Goal: Task Accomplishment & Management: Complete application form

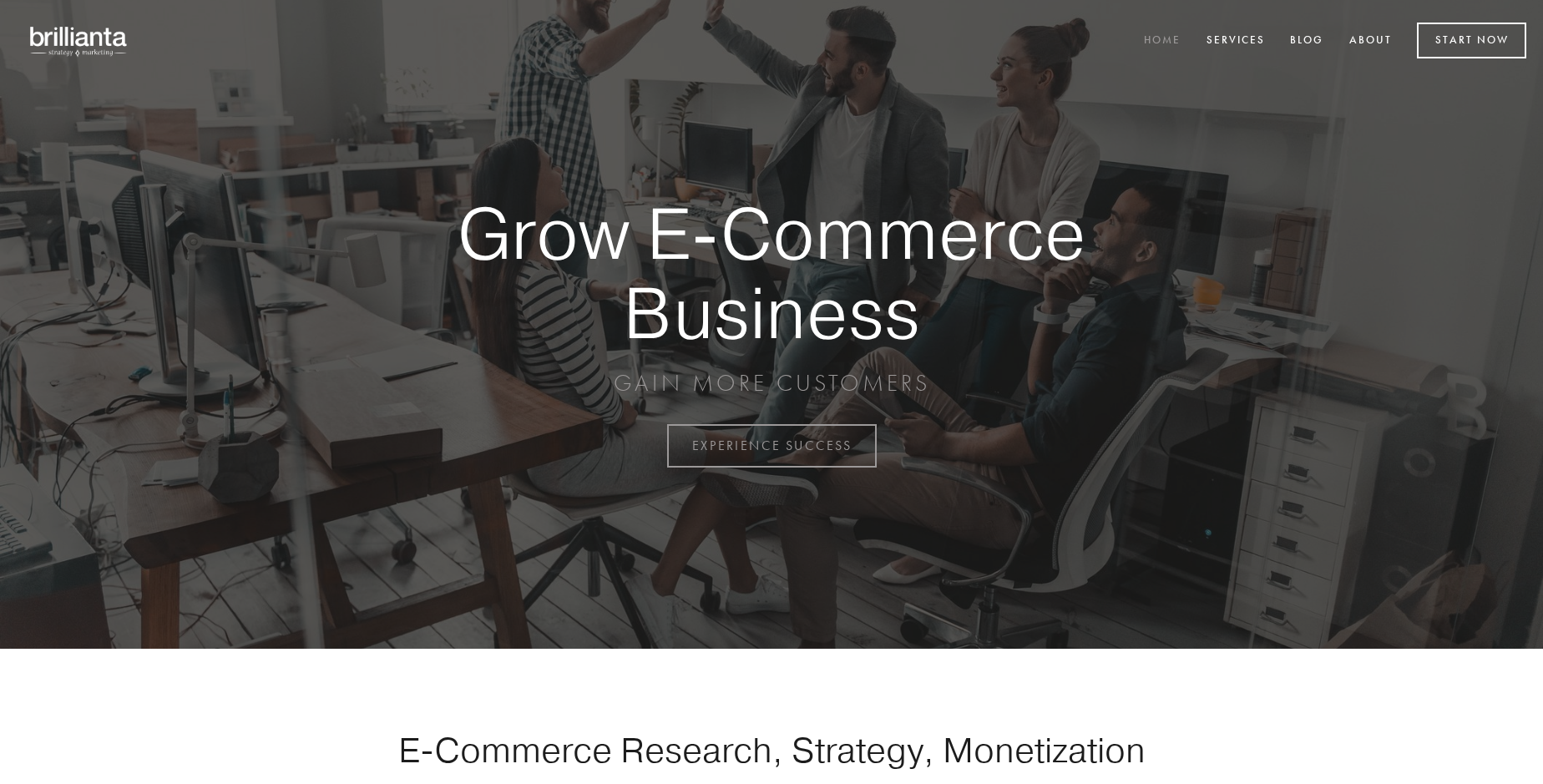
scroll to position [4375, 0]
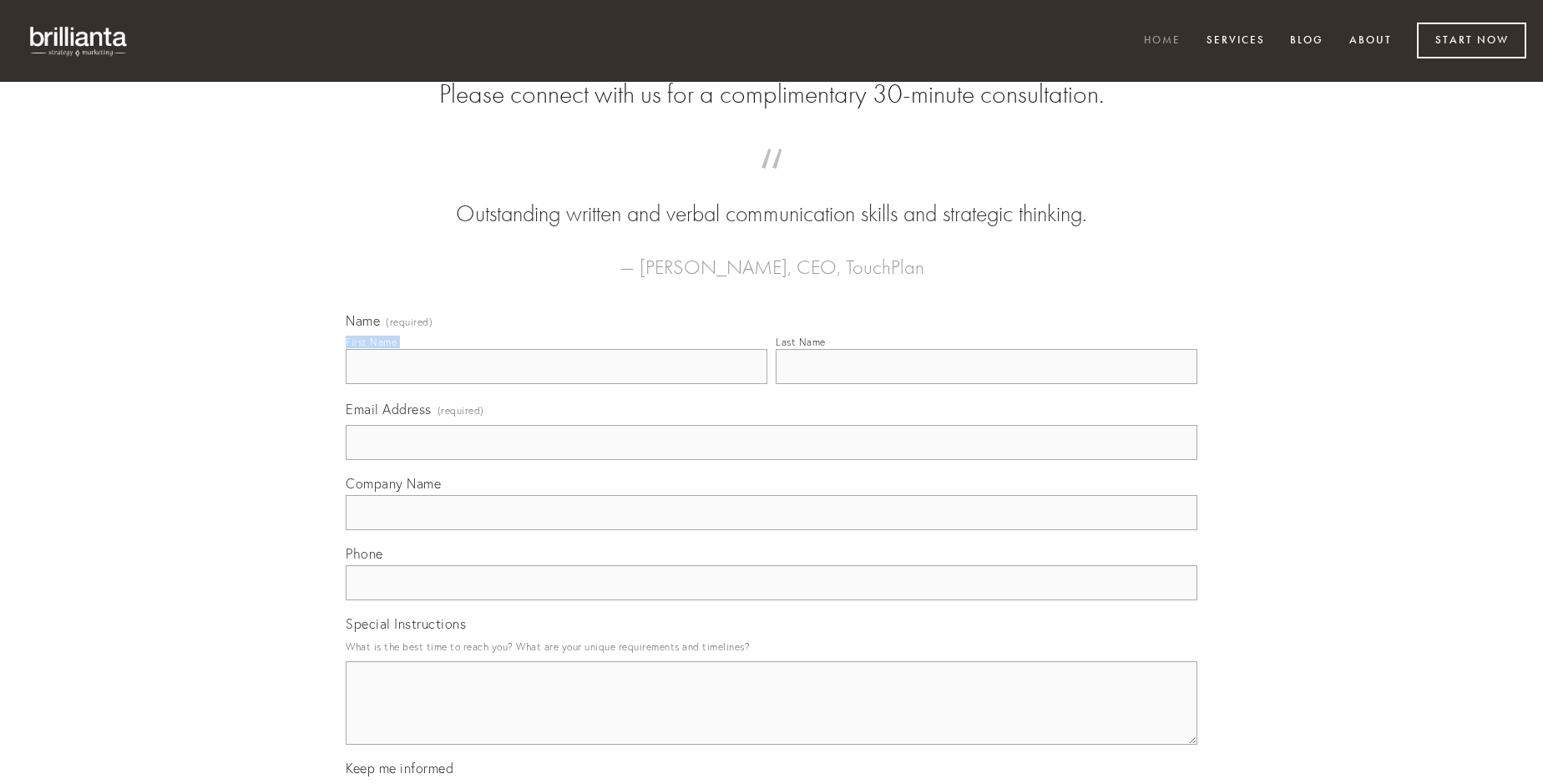
type input "[PERSON_NAME]"
click at [986, 384] on input "Last Name" at bounding box center [986, 366] width 421 height 36
type input "[PERSON_NAME]"
click at [771, 460] on input "Email Address (required)" at bounding box center [771, 443] width 851 height 36
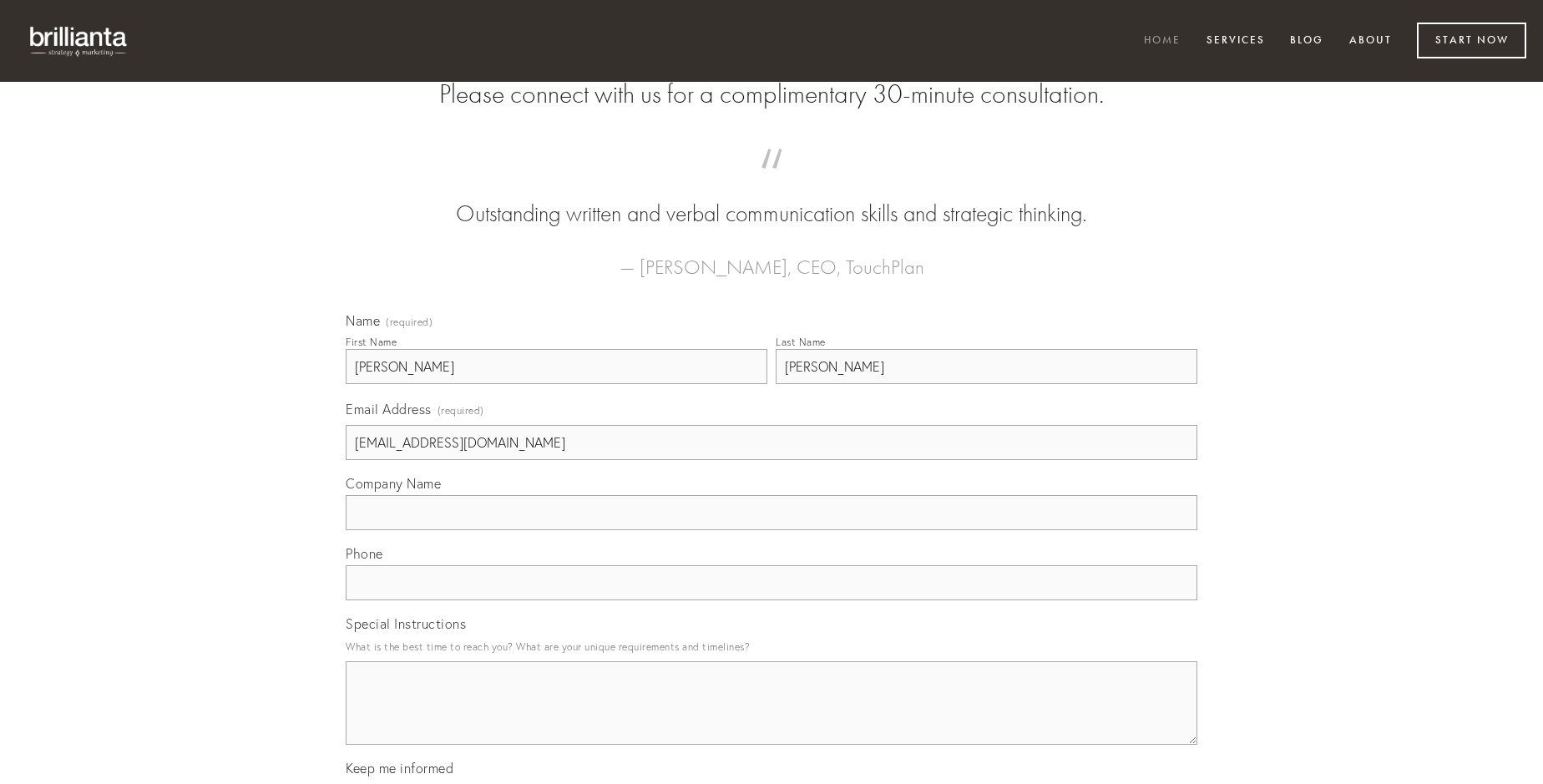
type input "[EMAIL_ADDRESS][DOMAIN_NAME]"
click at [771, 530] on input "Company Name" at bounding box center [771, 513] width 851 height 36
type input "corrigo"
click at [771, 600] on input "text" at bounding box center [771, 583] width 851 height 36
click at [771, 718] on textarea "Special Instructions" at bounding box center [771, 702] width 851 height 83
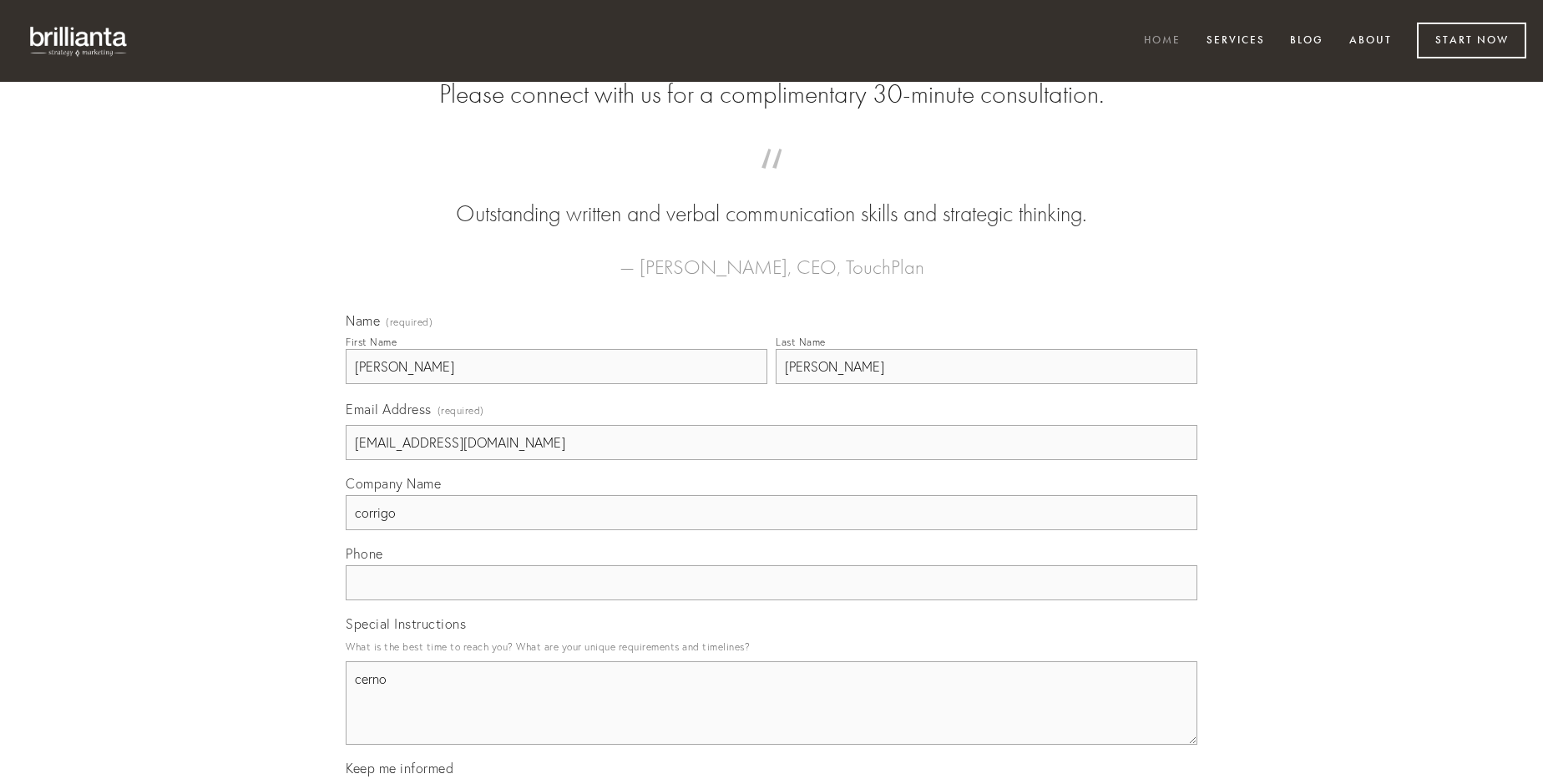
type textarea "cerno"
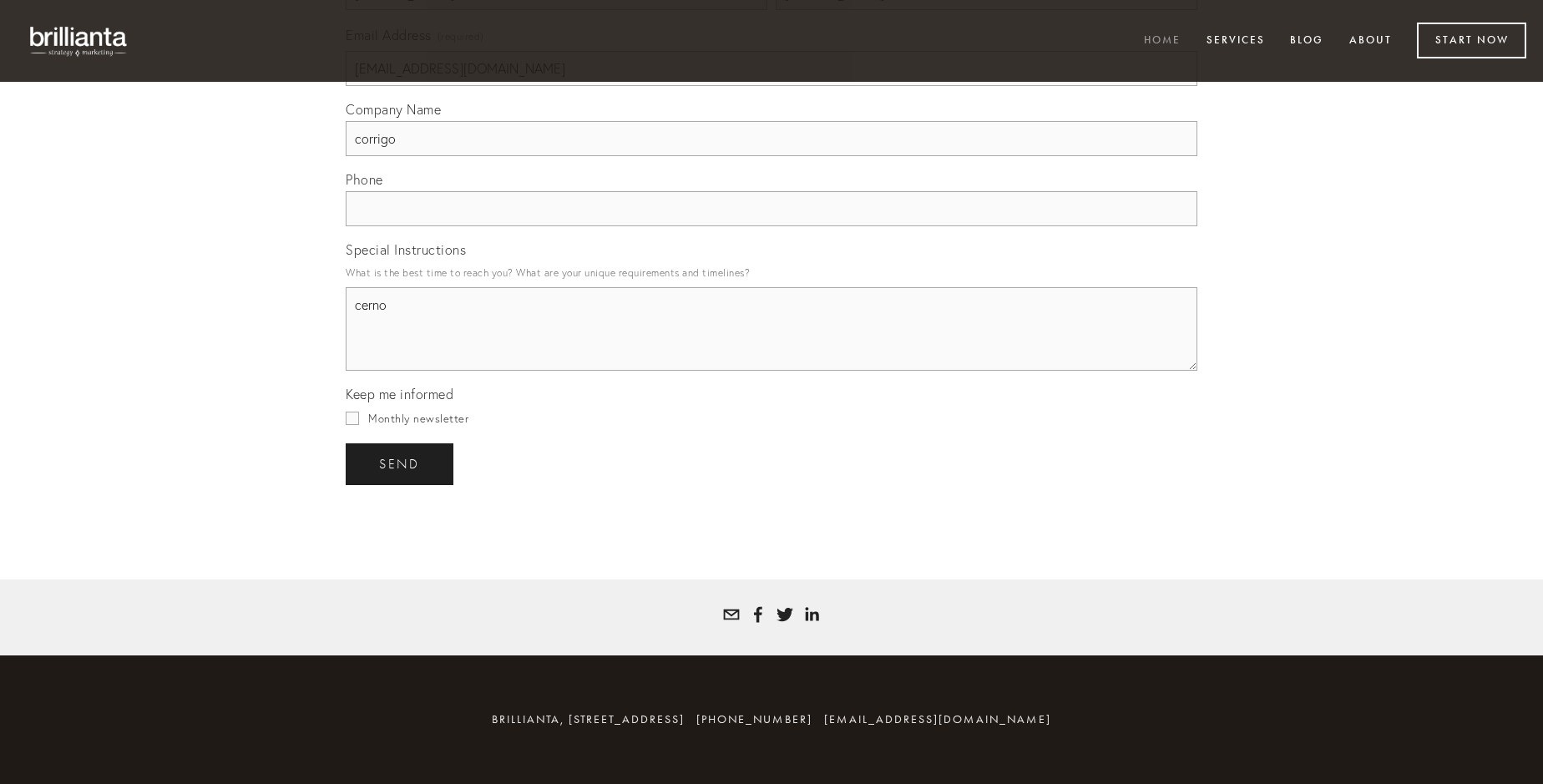
click at [401, 463] on span "send" at bounding box center [400, 464] width 41 height 15
